Goal: Information Seeking & Learning: Check status

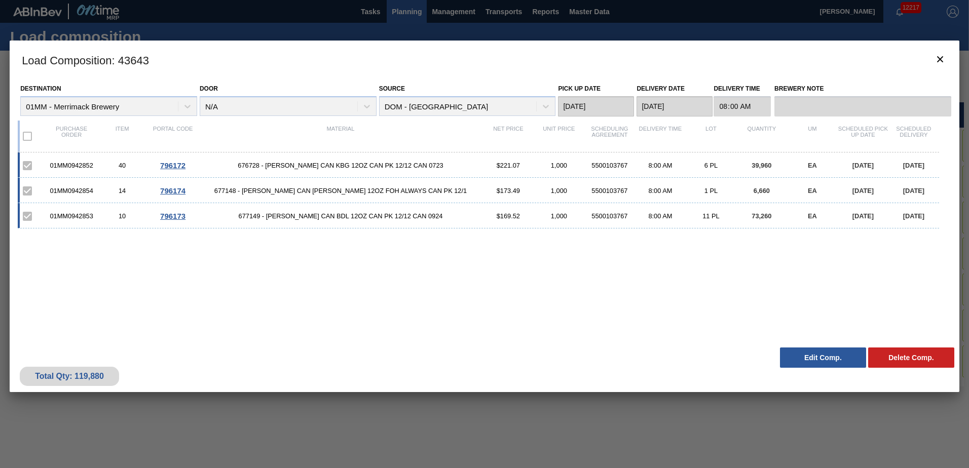
scroll to position [0, 982]
click at [941, 57] on icon "botão de ícone" at bounding box center [940, 59] width 12 height 12
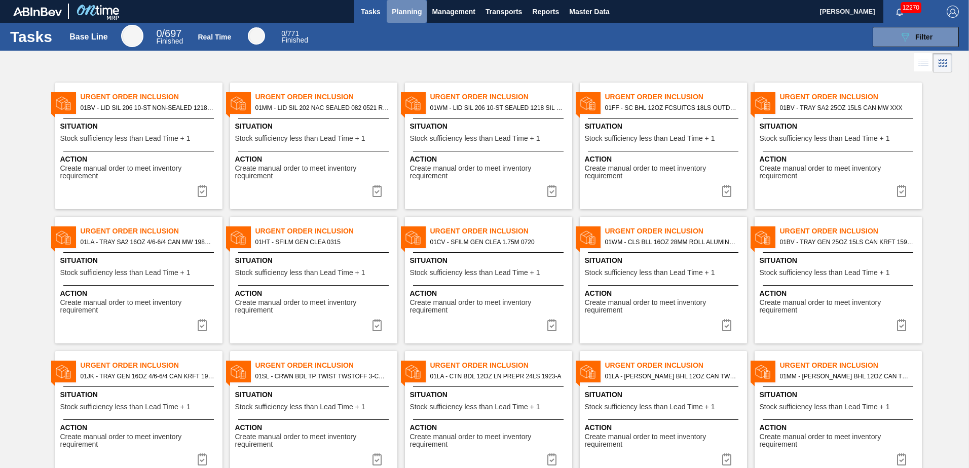
click at [404, 16] on span "Planning" at bounding box center [407, 12] width 30 height 12
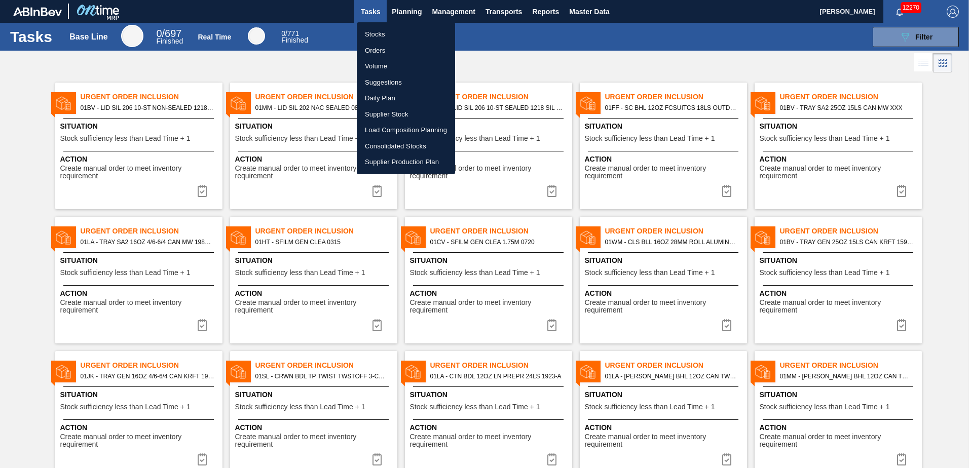
click at [381, 34] on li "Stocks" at bounding box center [406, 34] width 98 height 16
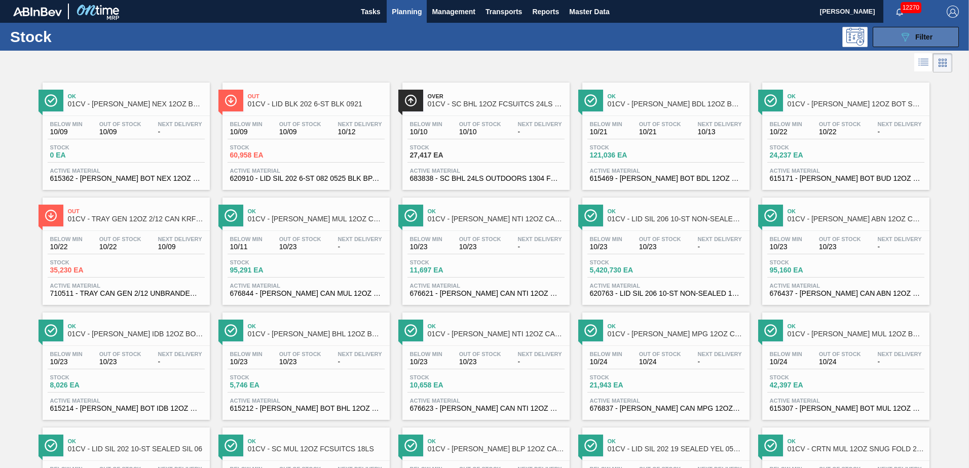
click at [943, 35] on button "089F7B8B-B2A5-4AFE-B5C0-19BA573D28AC Filter" at bounding box center [916, 37] width 86 height 20
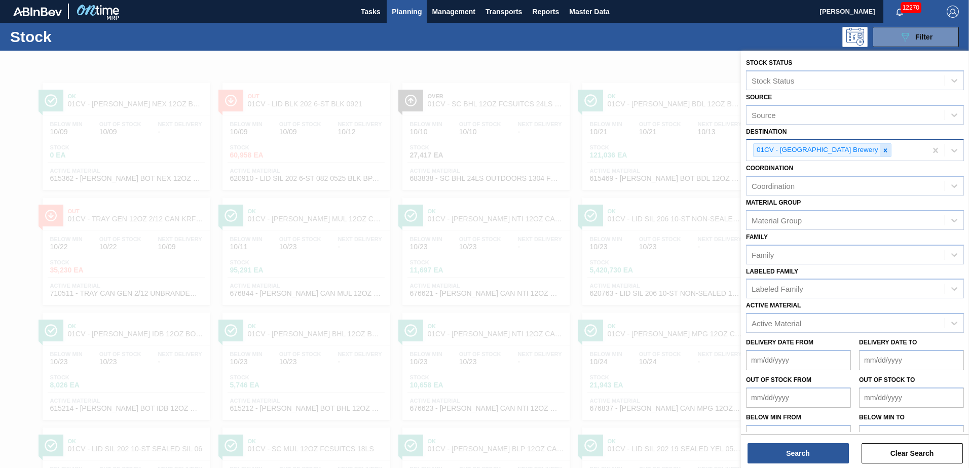
click at [882, 150] on icon at bounding box center [885, 150] width 7 height 7
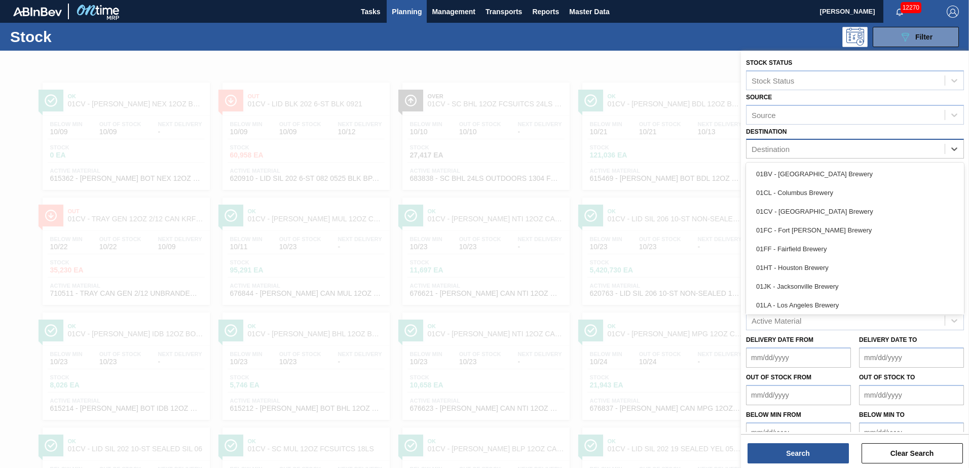
click at [866, 150] on div "Destination" at bounding box center [845, 149] width 198 height 15
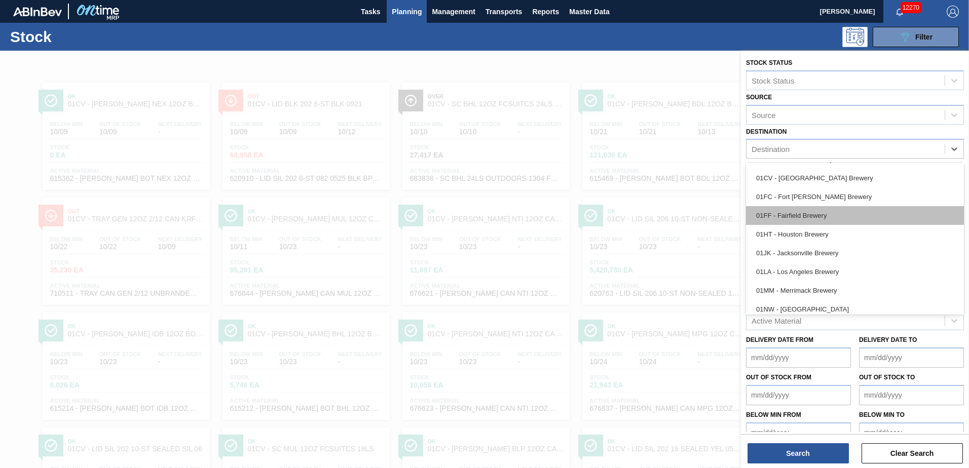
scroll to position [51, 0]
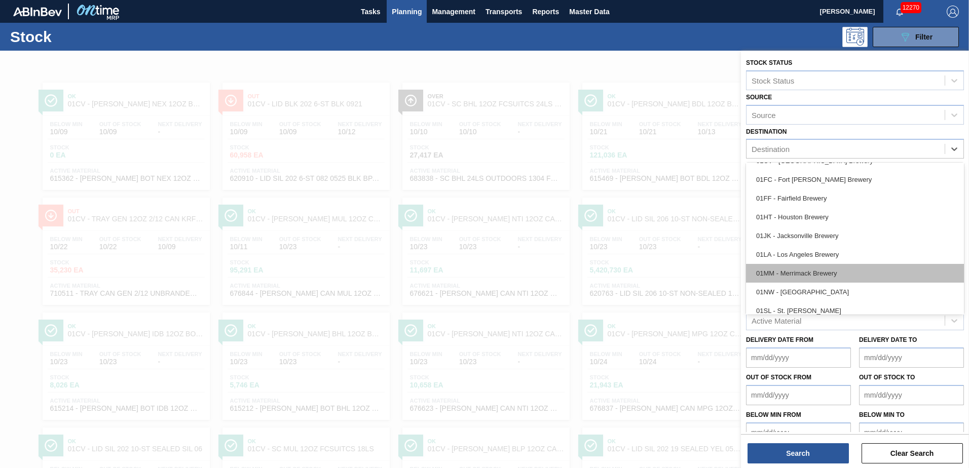
click at [802, 271] on div "01MM - Merrimack Brewery" at bounding box center [855, 273] width 218 height 19
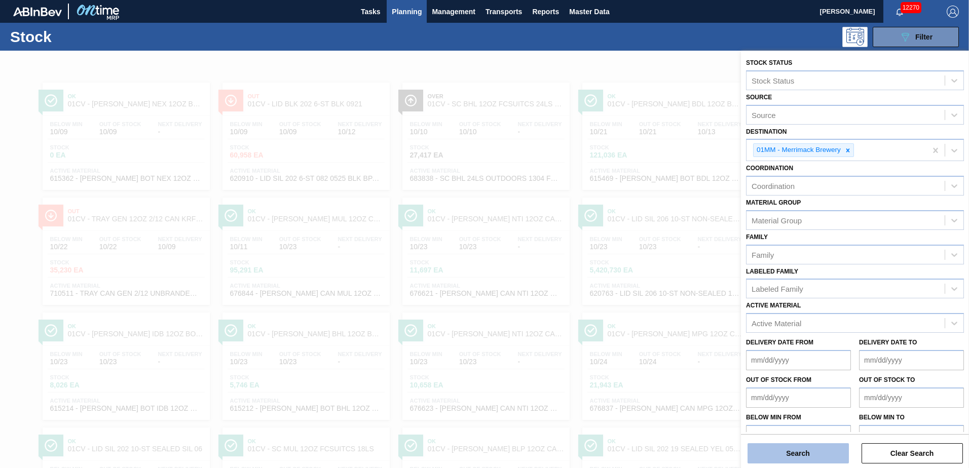
click at [804, 456] on button "Search" at bounding box center [797, 453] width 101 height 20
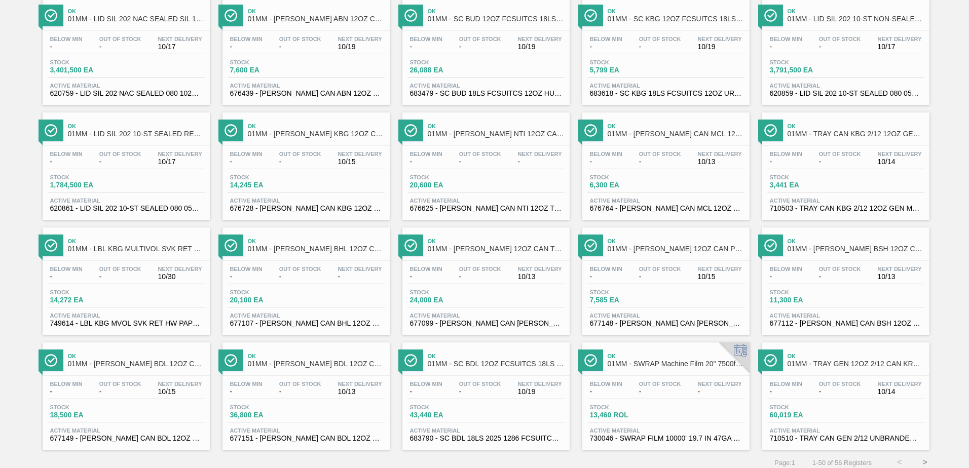
scroll to position [782, 0]
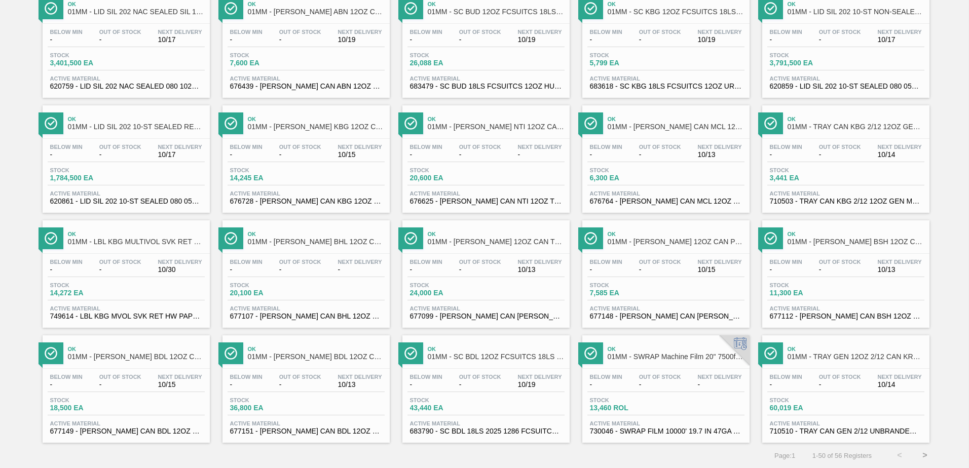
click at [921, 454] on button ">" at bounding box center [924, 455] width 25 height 25
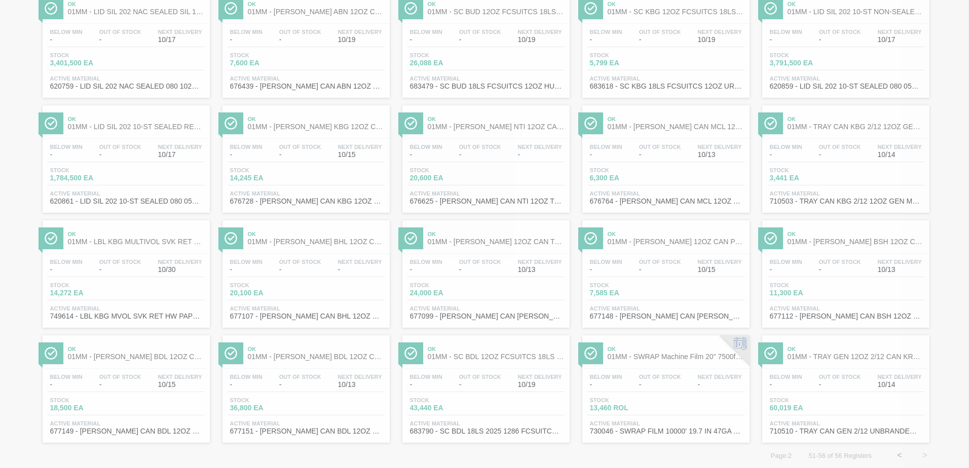
scroll to position [0, 0]
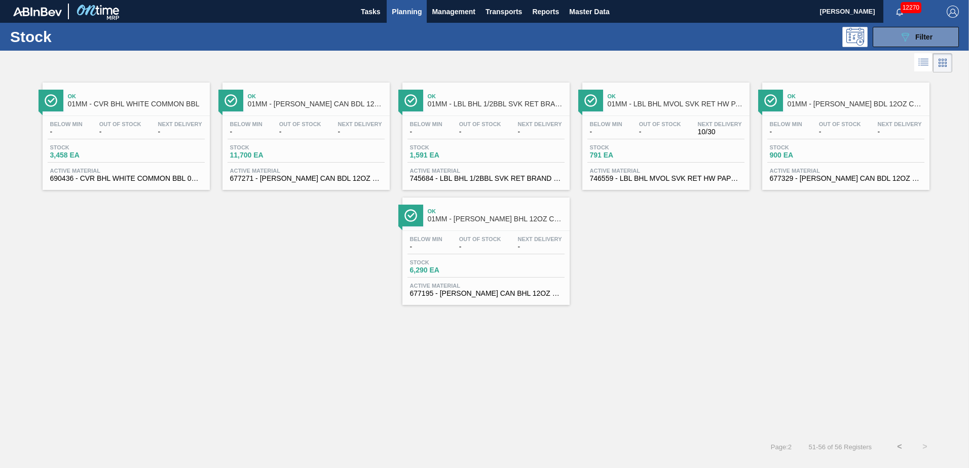
click at [896, 444] on button "<" at bounding box center [899, 446] width 25 height 25
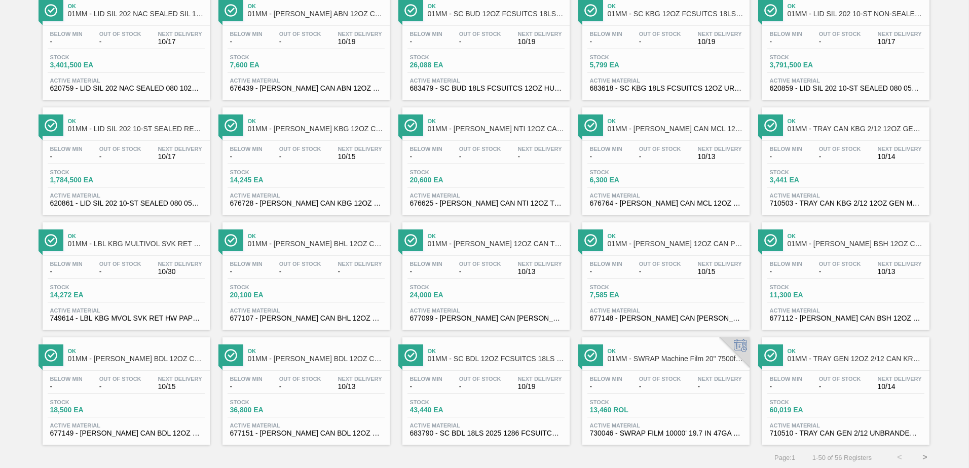
scroll to position [782, 0]
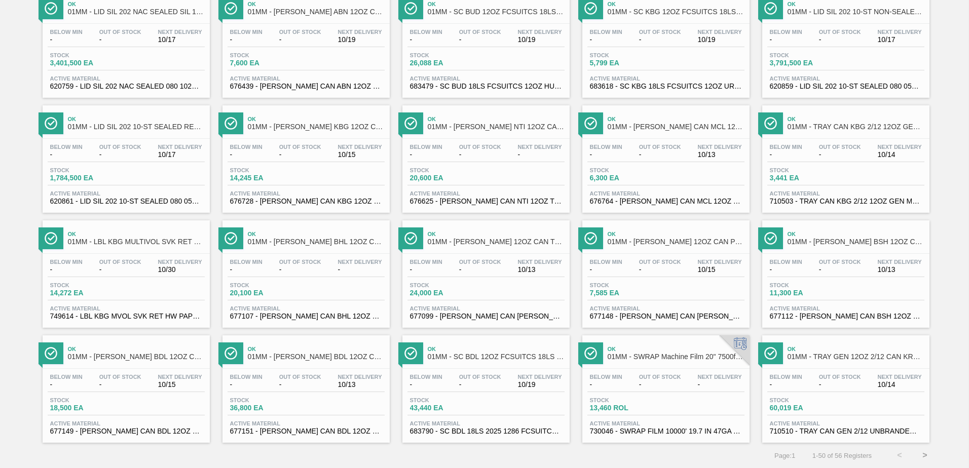
click at [922, 458] on button ">" at bounding box center [924, 455] width 25 height 25
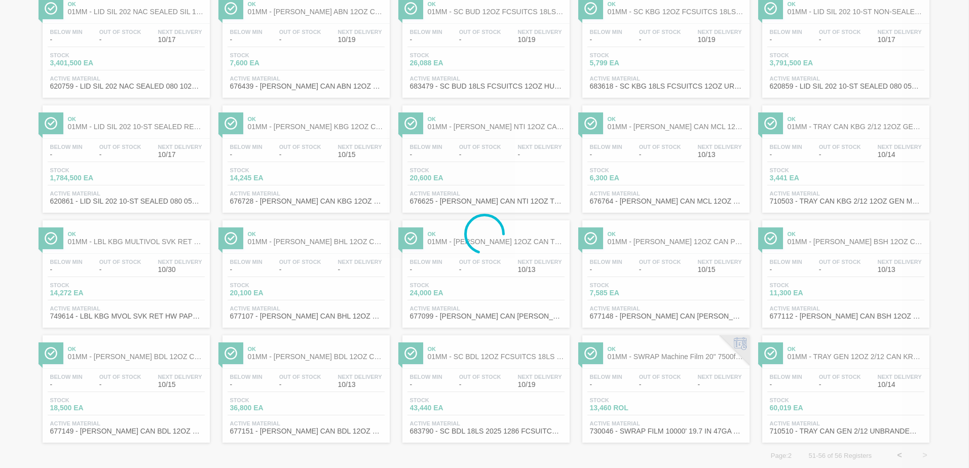
scroll to position [0, 0]
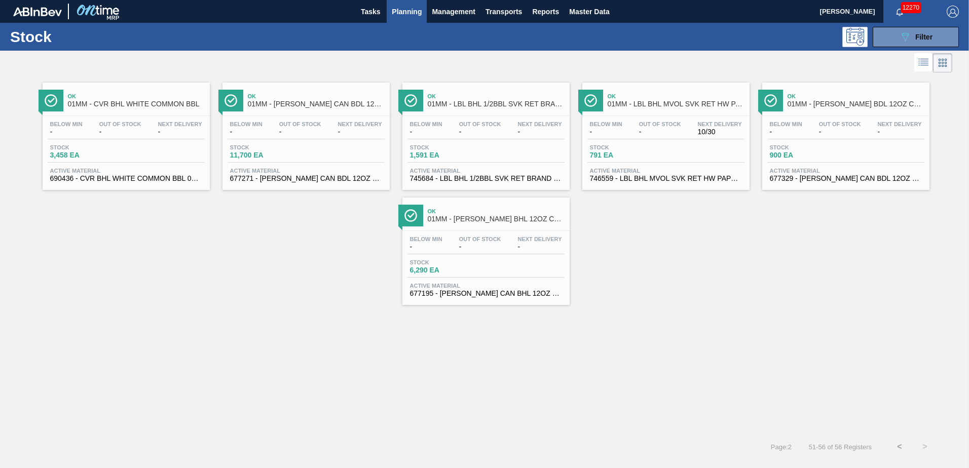
click at [669, 284] on div "Ok 01MM - CVR BHL WHITE COMMON BBL Below Min - Out Of Stock - Next Delivery - S…" at bounding box center [484, 190] width 969 height 230
click at [726, 323] on div "Ok 01MM - CVR BHL WHITE COMMON BBL Below Min - Out Of Stock - Next Delivery - S…" at bounding box center [484, 254] width 969 height 359
click at [898, 449] on button "<" at bounding box center [899, 446] width 25 height 25
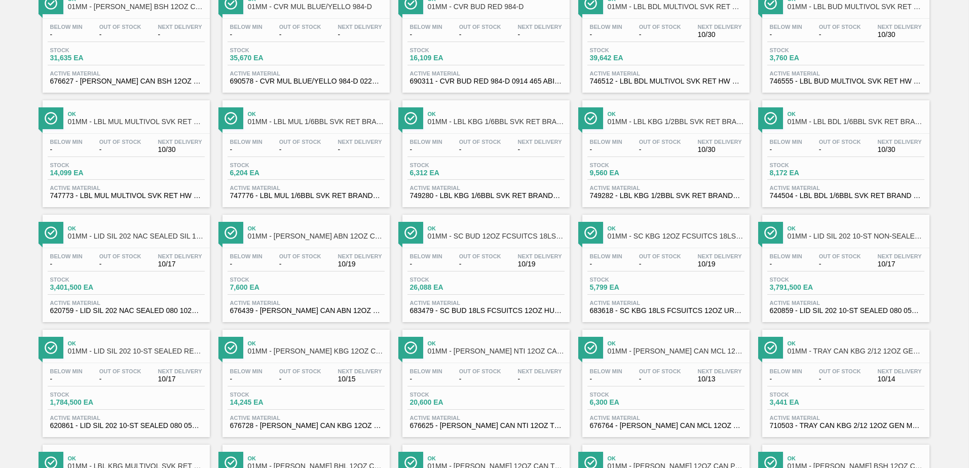
scroll to position [782, 0]
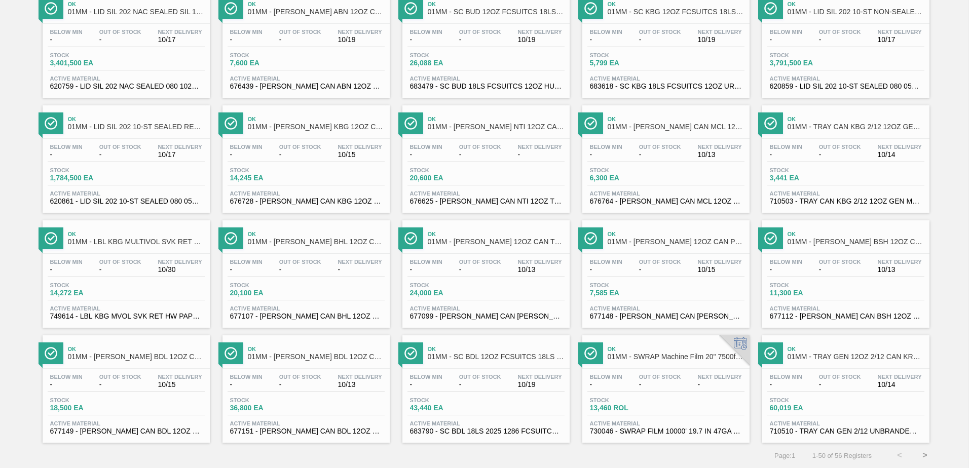
click at [920, 456] on button ">" at bounding box center [924, 455] width 25 height 25
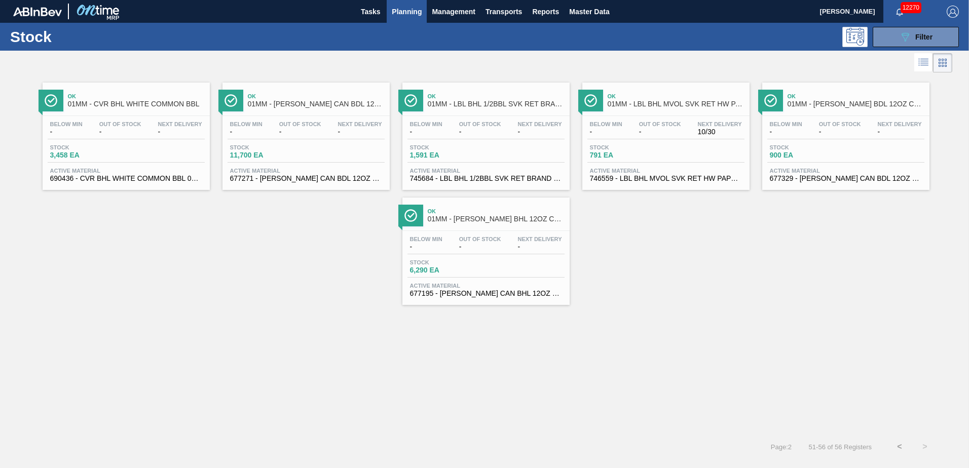
scroll to position [0, 0]
click at [764, 371] on div "Ok 01MM - CVR BHL WHITE COMMON BBL Below Min - Out Of Stock - Next Delivery - S…" at bounding box center [484, 254] width 969 height 359
click at [713, 240] on div "Ok 01MM - CVR BHL WHITE COMMON BBL Below Min - Out Of Stock - Next Delivery - S…" at bounding box center [484, 190] width 969 height 230
click at [899, 443] on button "<" at bounding box center [899, 446] width 25 height 25
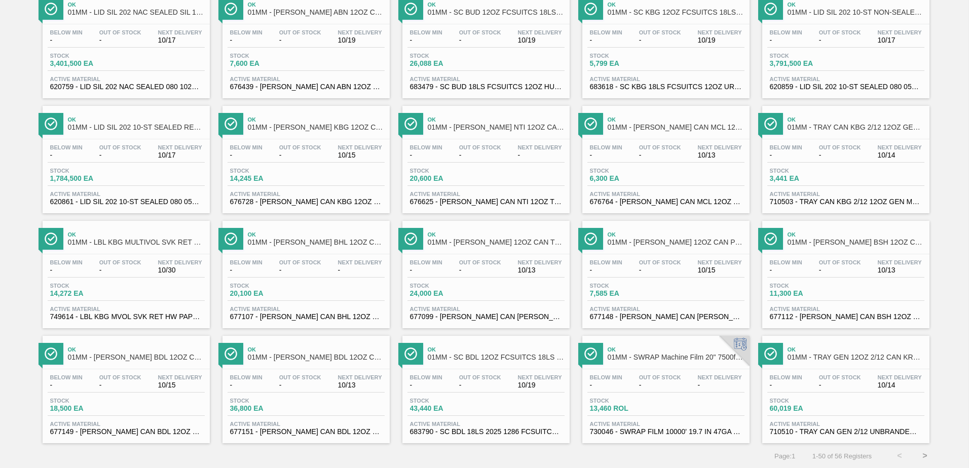
scroll to position [782, 0]
click at [392, 99] on link "Ok 01MM - CARR KBG 12OZ CAN CAN PK 12/12 CAN Below Min - Out Of Stock - Next De…" at bounding box center [305, 155] width 180 height 115
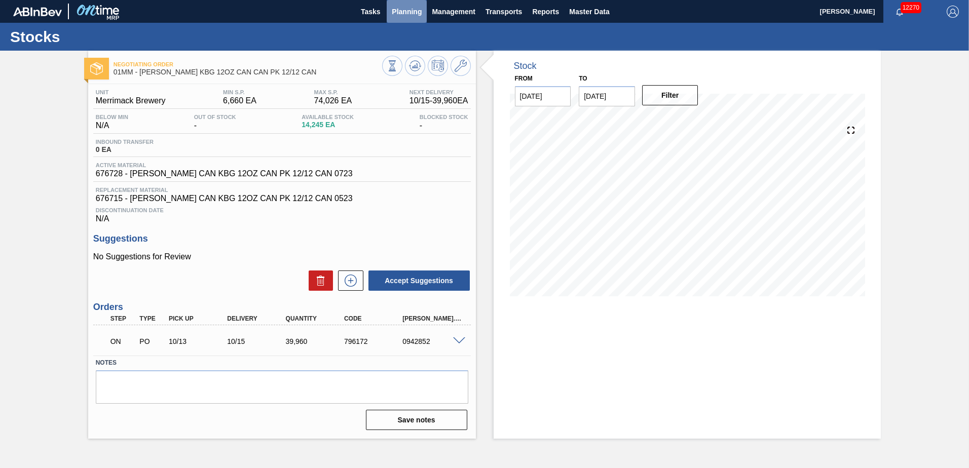
click at [401, 12] on span "Planning" at bounding box center [407, 12] width 30 height 12
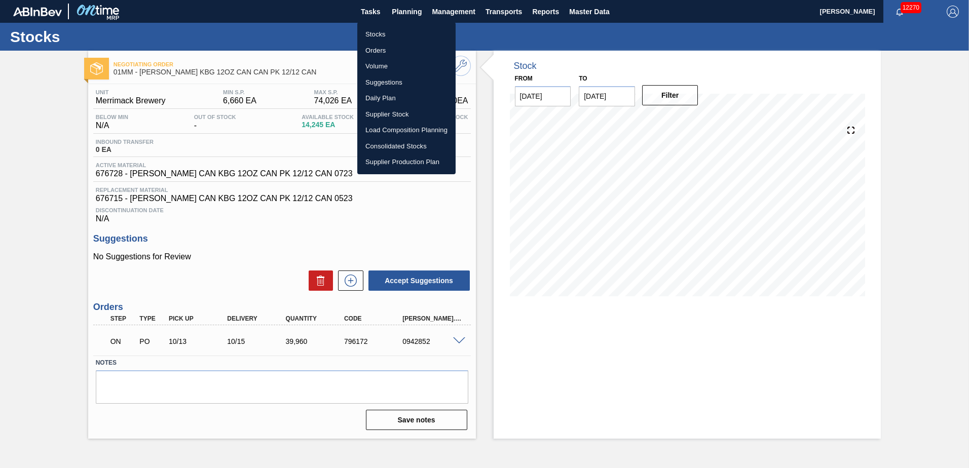
click at [376, 33] on li "Stocks" at bounding box center [406, 34] width 98 height 16
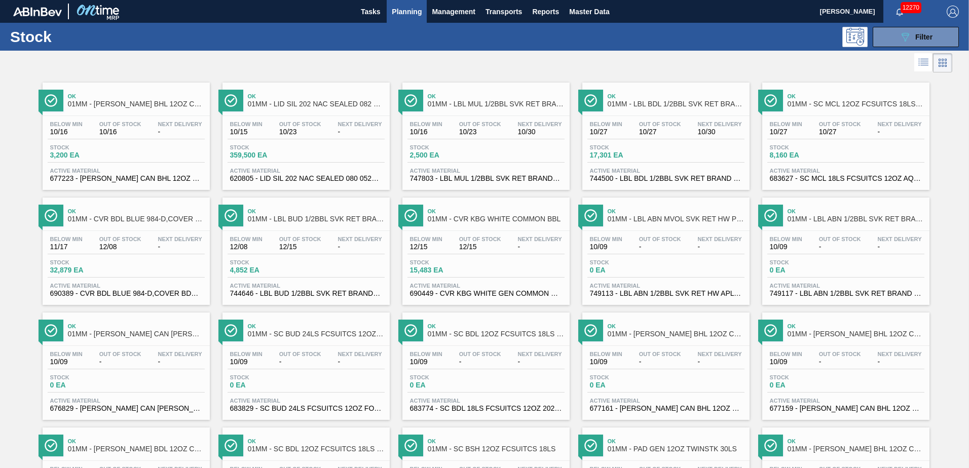
click at [509, 152] on div "Stock 2,500 EA" at bounding box center [485, 153] width 157 height 18
